Goal: Navigation & Orientation: Find specific page/section

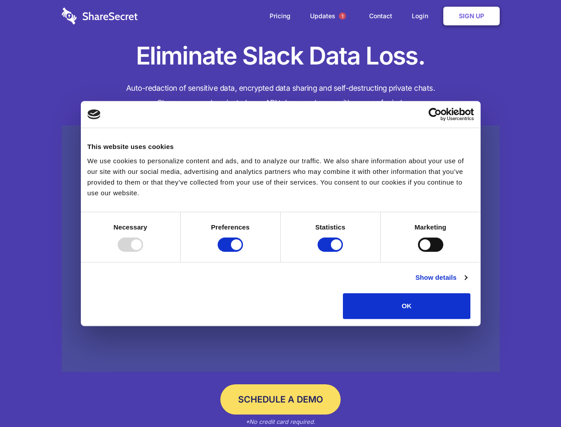
click at [143, 252] on div at bounding box center [130, 244] width 25 height 14
click at [243, 252] on input "Preferences" at bounding box center [230, 244] width 25 height 14
checkbox input "false"
click at [332, 252] on input "Statistics" at bounding box center [330, 244] width 25 height 14
checkbox input "false"
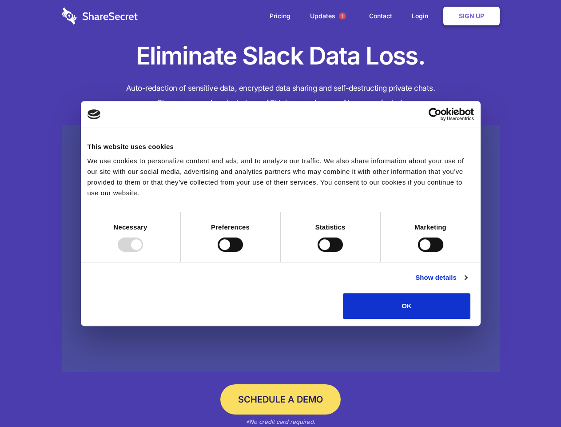
click at [418, 252] on input "Marketing" at bounding box center [430, 244] width 25 height 14
checkbox input "true"
click at [467, 283] on link "Show details" at bounding box center [441, 277] width 52 height 11
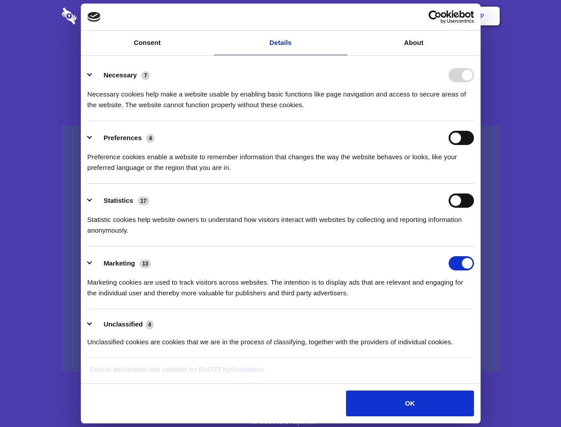
click at [474, 121] on li "Necessary 7 Necessary cookies help make a website usable by enabling basic func…" at bounding box center [281, 89] width 387 height 63
click at [342, 16] on span "1" at bounding box center [342, 15] width 7 height 7
